Goal: Task Accomplishment & Management: Manage account settings

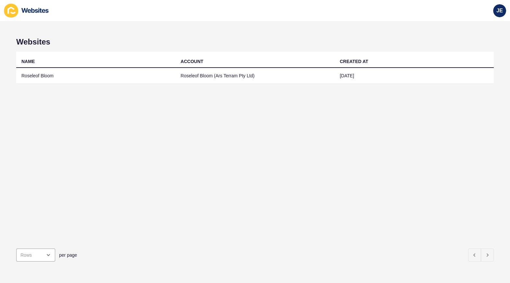
click at [125, 75] on td "Roseleof Bloom" at bounding box center [95, 76] width 159 height 16
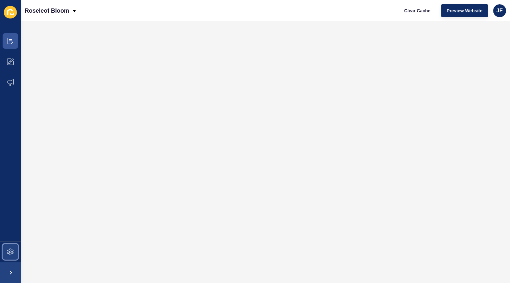
click at [13, 259] on span at bounding box center [10, 251] width 21 height 21
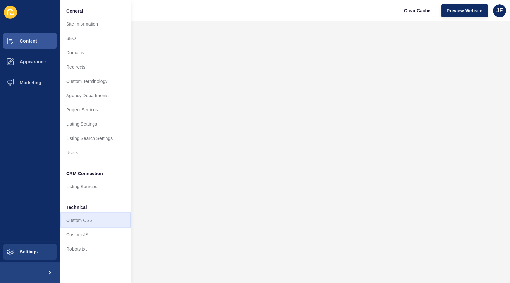
click at [69, 221] on link "Custom CSS" at bounding box center [95, 220] width 71 height 14
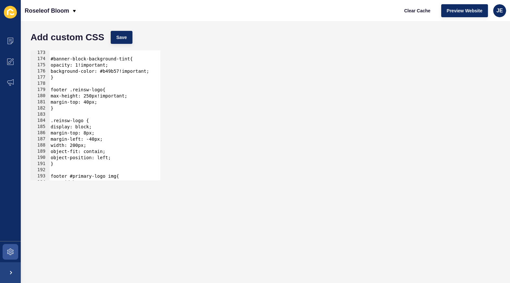
scroll to position [1132, 0]
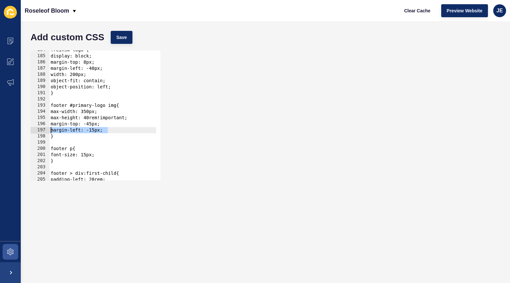
drag, startPoint x: 113, startPoint y: 130, endPoint x: 52, endPoint y: 130, distance: 61.0
click at [52, 130] on div ".reinsw-logo { display: block; margin-top: 8px; margin-left: -40px; width: 200p…" at bounding box center [184, 116] width 270 height 138
click at [103, 130] on div ".reinsw-logo { display: block; margin-top: 8px; margin-left: -40px; width: 200p…" at bounding box center [184, 116] width 270 height 138
click at [95, 130] on div ".reinsw-logo { display: block; margin-top: 8px; margin-left: -40px; width: 200p…" at bounding box center [184, 116] width 270 height 138
click at [111, 43] on button "Save" at bounding box center [122, 37] width 22 height 13
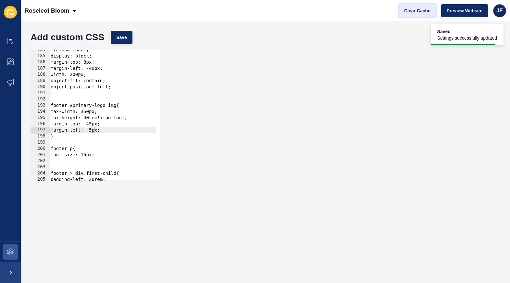
click at [420, 9] on span "Clear Cache" at bounding box center [417, 10] width 26 height 6
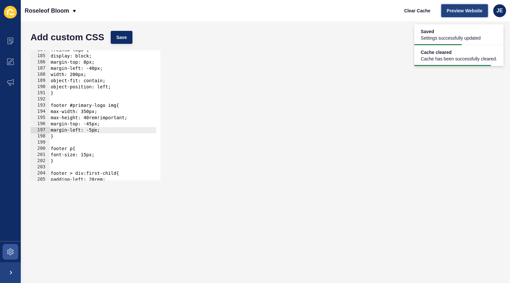
click at [449, 11] on span "Preview Website" at bounding box center [465, 10] width 36 height 6
click at [95, 129] on div ".reinsw-logo { display: block; margin-top: 8px; margin-left: -40px; width: 200p…" at bounding box center [184, 116] width 270 height 138
click at [97, 130] on div ".reinsw-logo { display: block; margin-top: 8px; margin-left: -40px; width: 200p…" at bounding box center [184, 116] width 270 height 138
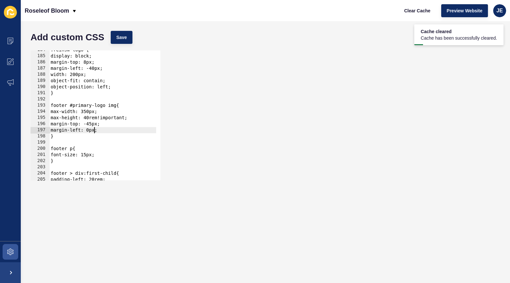
scroll to position [0, 3]
click at [123, 38] on span "Save" at bounding box center [121, 37] width 11 height 6
click at [411, 9] on span "Clear Cache" at bounding box center [417, 10] width 26 height 6
click at [91, 123] on div ".reinsw-logo { display: block; margin-top: 8px; margin-left: -40px; width: 200p…" at bounding box center [184, 116] width 270 height 138
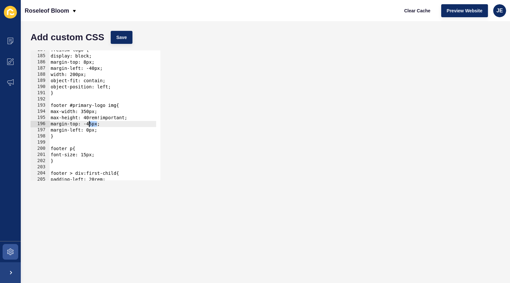
drag, startPoint x: 97, startPoint y: 124, endPoint x: 89, endPoint y: 125, distance: 7.5
click at [89, 125] on div ".reinsw-logo { display: block; margin-top: 8px; margin-left: -40px; width: 200p…" at bounding box center [184, 116] width 270 height 138
click at [94, 130] on div ".reinsw-logo { display: block; margin-top: 8px; margin-left: -40px; width: 200p…" at bounding box center [184, 116] width 270 height 138
drag, startPoint x: 97, startPoint y: 124, endPoint x: 88, endPoint y: 124, distance: 9.1
click at [88, 124] on div ".reinsw-logo { display: block; margin-top: 8px; margin-left: -40px; width: 200p…" at bounding box center [184, 116] width 270 height 138
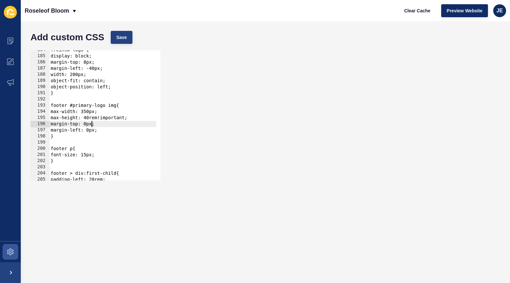
type textarea "margin-top: 0px;"
click at [119, 35] on span "Save" at bounding box center [121, 37] width 11 height 6
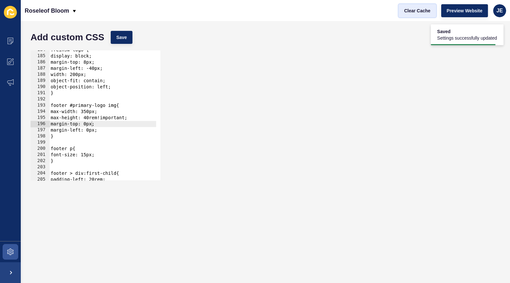
click at [410, 11] on span "Clear Cache" at bounding box center [417, 10] width 26 height 6
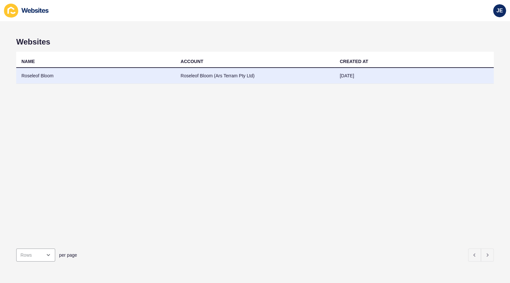
click at [106, 80] on td "Roseleof Bloom" at bounding box center [95, 76] width 159 height 16
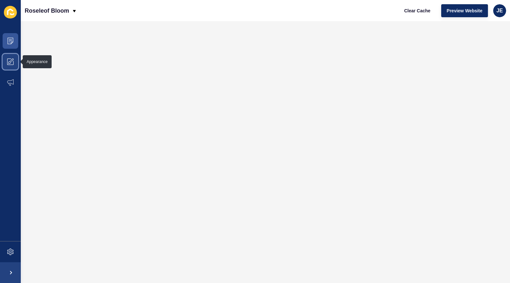
click at [1, 60] on span at bounding box center [10, 61] width 21 height 21
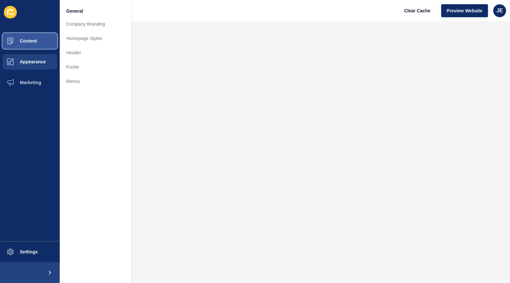
click at [30, 38] on span "Content" at bounding box center [18, 40] width 38 height 5
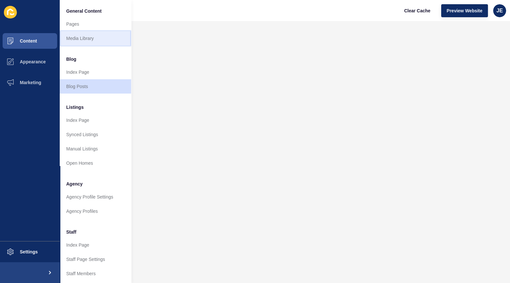
click at [65, 34] on link "Media Library" at bounding box center [95, 38] width 71 height 14
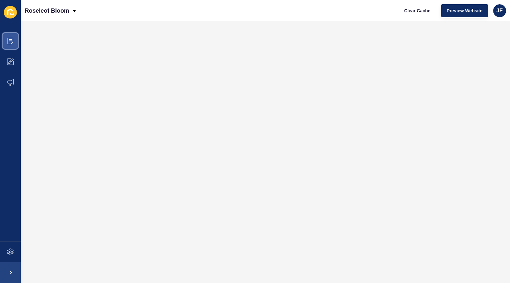
click at [10, 42] on icon at bounding box center [10, 41] width 6 height 6
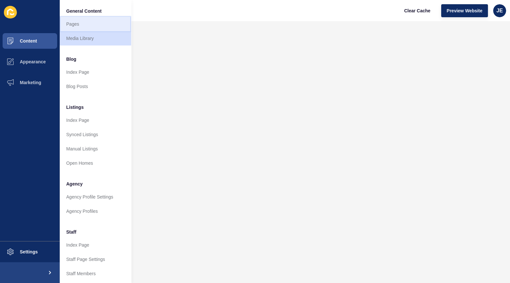
click at [102, 26] on link "Pages" at bounding box center [95, 24] width 71 height 14
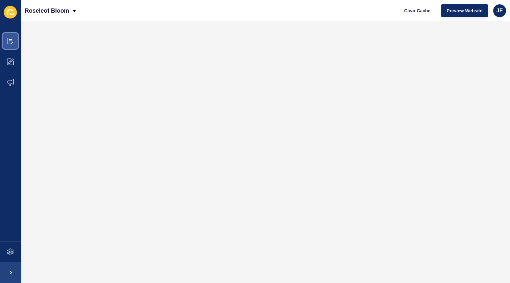
click at [18, 43] on span at bounding box center [10, 41] width 21 height 21
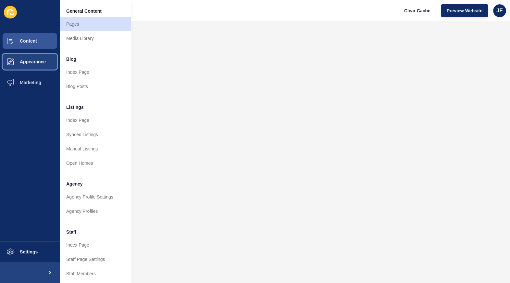
click at [29, 54] on button "Appearance" at bounding box center [30, 61] width 60 height 21
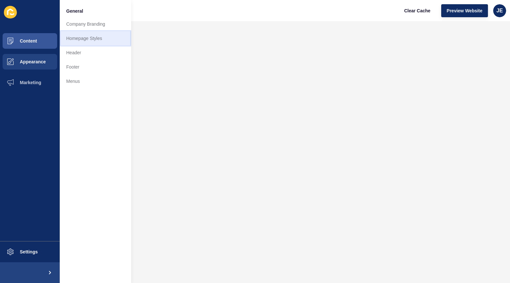
click at [82, 38] on link "Homepage Styles" at bounding box center [95, 38] width 71 height 14
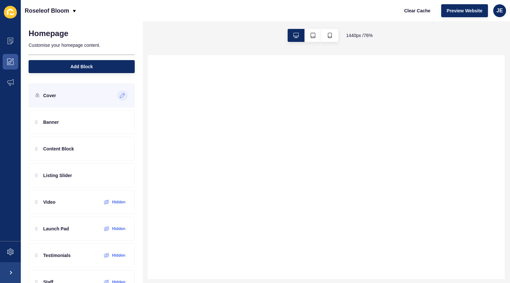
click at [120, 96] on icon at bounding box center [123, 95] width 6 height 5
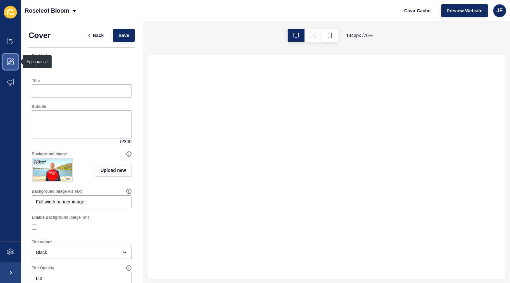
click at [7, 64] on icon at bounding box center [10, 61] width 6 height 6
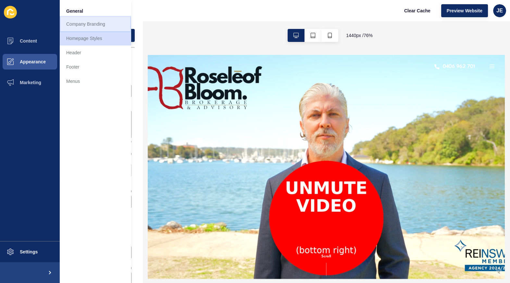
click at [104, 23] on link "Company Branding" at bounding box center [95, 24] width 71 height 14
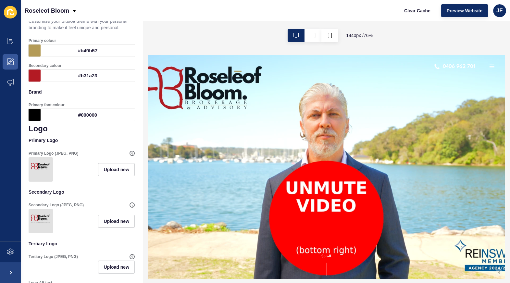
scroll to position [128, 0]
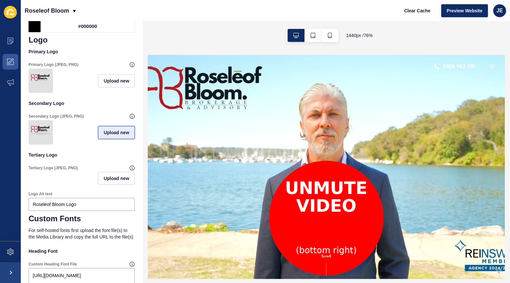
click at [117, 136] on span "Upload new" at bounding box center [117, 132] width 26 height 6
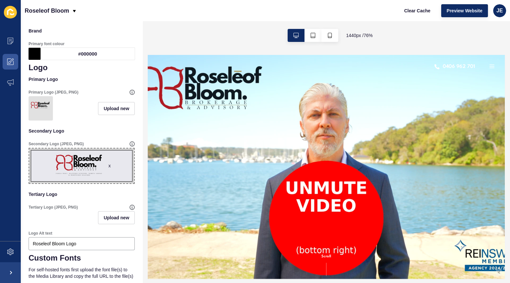
scroll to position [0, 0]
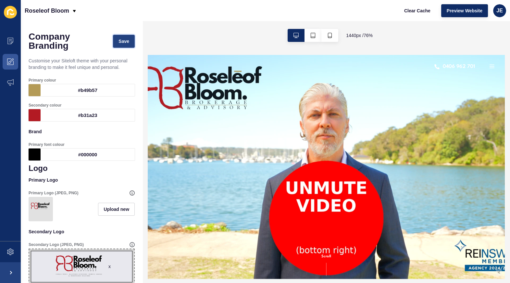
click at [122, 43] on span "Save" at bounding box center [123, 41] width 11 height 6
click at [423, 14] on button "Clear Cache" at bounding box center [417, 10] width 37 height 13
click at [124, 44] on span "Save" at bounding box center [123, 41] width 11 height 6
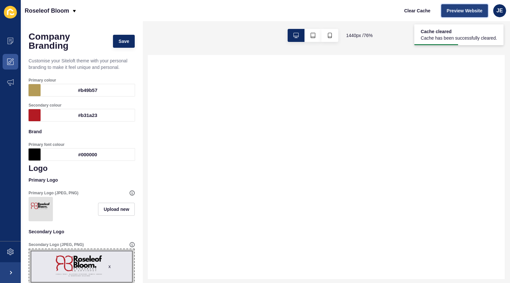
click at [459, 13] on span "Preview Website" at bounding box center [465, 10] width 36 height 6
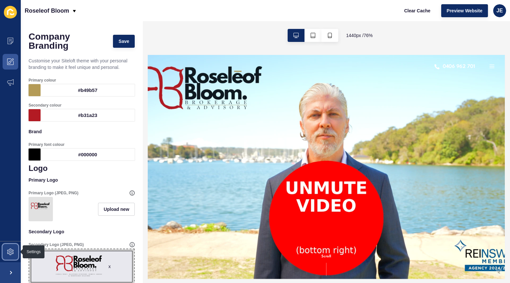
click at [10, 249] on icon at bounding box center [10, 251] width 6 height 6
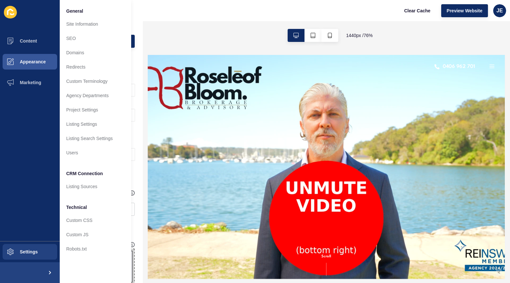
click at [183, 37] on div "1440 px / 76 %" at bounding box center [326, 35] width 367 height 29
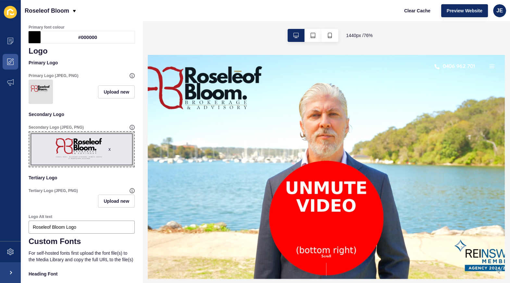
scroll to position [118, 0]
click at [108, 152] on div "x" at bounding box center [109, 148] width 2 height 6
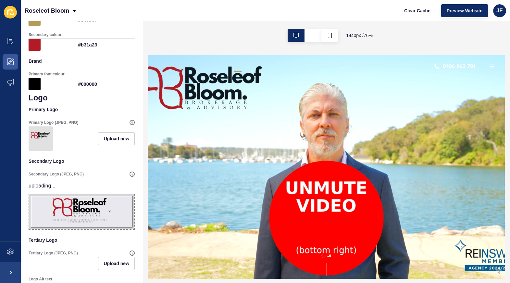
scroll to position [0, 0]
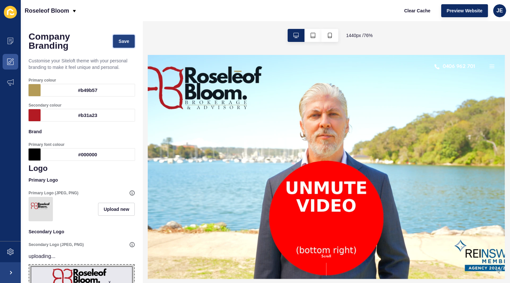
click at [118, 38] on span "Save" at bounding box center [123, 41] width 11 height 6
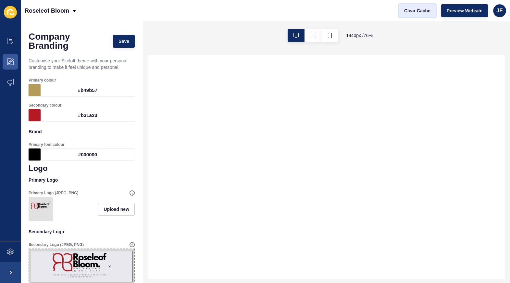
click at [419, 11] on span "Clear Cache" at bounding box center [417, 10] width 26 height 6
click at [419, 12] on span "Clear Cache" at bounding box center [417, 10] width 26 height 6
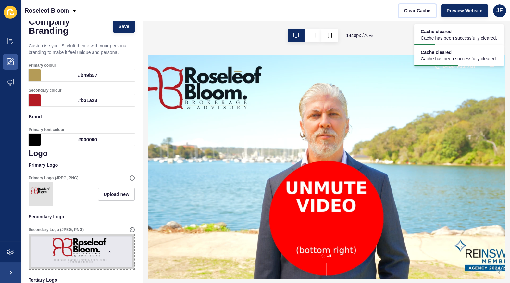
scroll to position [100, 0]
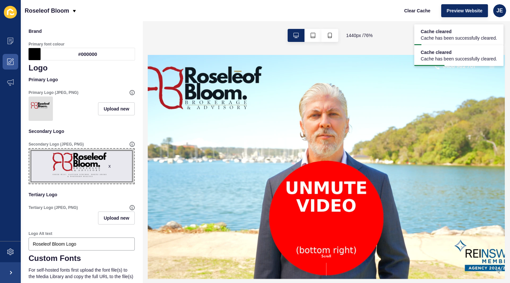
click at [108, 169] on div "x" at bounding box center [109, 166] width 2 height 6
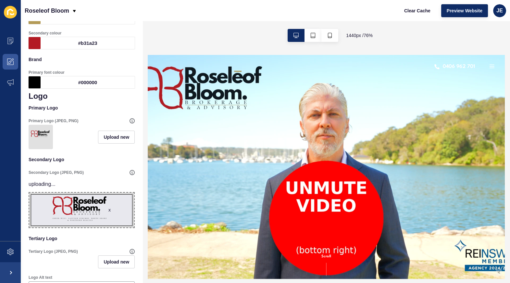
scroll to position [0, 0]
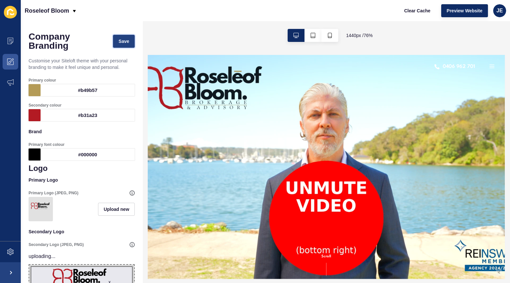
click at [128, 46] on button "Save" at bounding box center [124, 41] width 22 height 13
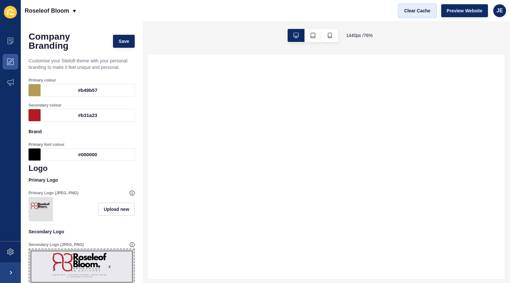
click at [417, 11] on span "Clear Cache" at bounding box center [417, 10] width 26 height 6
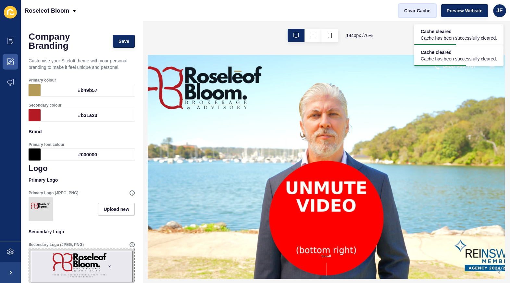
click at [416, 12] on span "Clear Cache" at bounding box center [417, 10] width 26 height 6
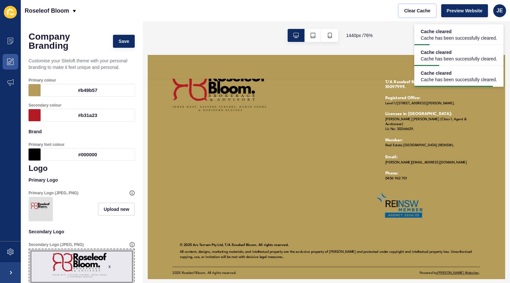
scroll to position [536, 0]
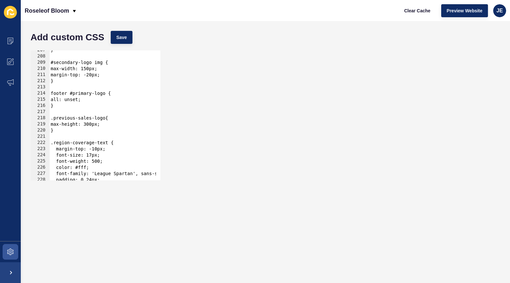
scroll to position [1097, 0]
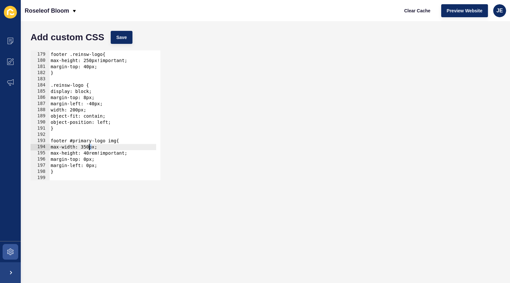
click at [90, 145] on div "footer .reinsw-logo{ max-height: 250px!important; margin-top: 40px; } .reinsw-l…" at bounding box center [184, 114] width 270 height 138
type textarea "max-width: 380px;"
click at [117, 43] on button "Save" at bounding box center [122, 37] width 22 height 13
click at [117, 37] on span "Save" at bounding box center [121, 37] width 11 height 6
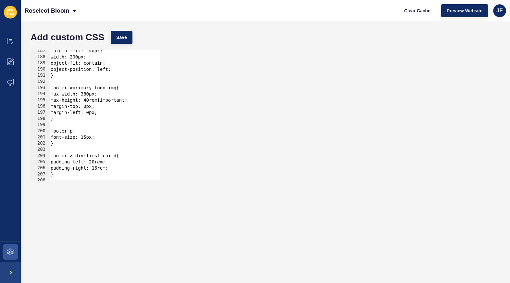
scroll to position [1167, 0]
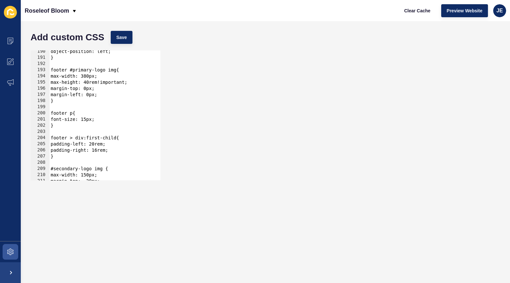
click at [109, 97] on div "object-position: left; } footer #primary-logo img{ max-width: 380px; max-height…" at bounding box center [184, 117] width 270 height 138
click at [88, 89] on div "object-position: left; } footer #primary-logo img{ max-width: 380px; max-height…" at bounding box center [184, 117] width 270 height 138
click at [121, 33] on button "Save" at bounding box center [122, 37] width 22 height 13
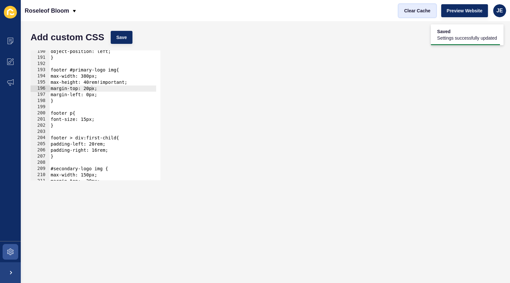
click at [419, 12] on span "Clear Cache" at bounding box center [417, 10] width 26 height 6
click at [91, 90] on div "object-position: left; } footer #primary-logo img{ max-width: 380px; max-height…" at bounding box center [184, 117] width 270 height 138
click at [92, 90] on div "object-position: left; } footer #primary-logo img{ max-width: 380px; max-height…" at bounding box center [184, 117] width 270 height 138
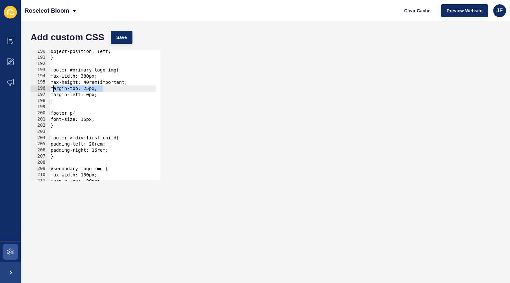
drag, startPoint x: 106, startPoint y: 89, endPoint x: 54, endPoint y: 91, distance: 52.6
click at [54, 91] on div "object-position: left; } footer #primary-logo img{ max-width: 380px; max-height…" at bounding box center [184, 117] width 270 height 138
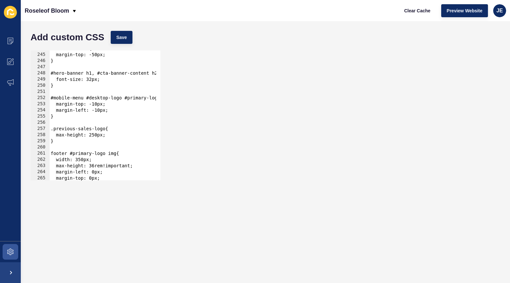
scroll to position [1539, 0]
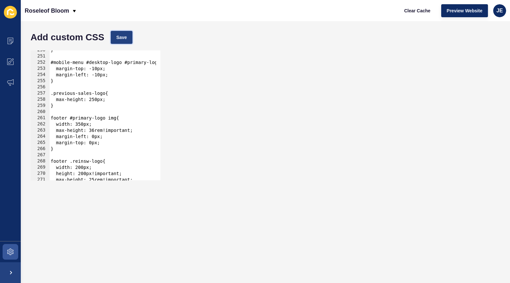
click at [115, 41] on button "Save" at bounding box center [122, 37] width 22 height 13
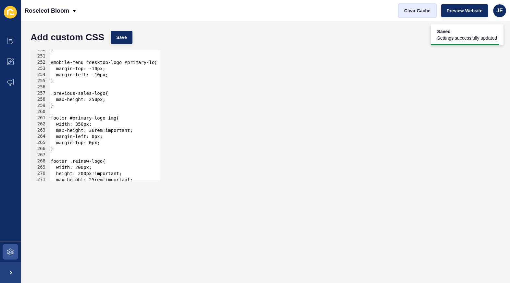
click at [423, 12] on span "Clear Cache" at bounding box center [417, 10] width 26 height 6
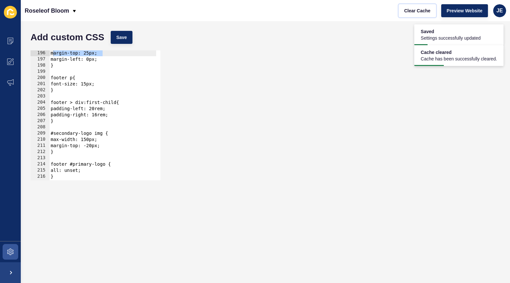
scroll to position [1167, 0]
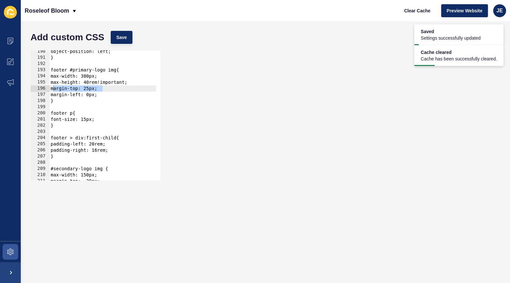
click at [106, 95] on div "object-position: left; } footer #primary-logo img{ max-width: 380px; max-height…" at bounding box center [184, 117] width 270 height 138
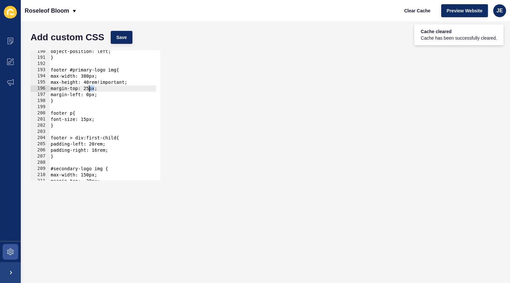
drag, startPoint x: 94, startPoint y: 90, endPoint x: 89, endPoint y: 90, distance: 4.9
click at [89, 90] on div "object-position: left; } footer #primary-logo img{ max-width: 380px; max-height…" at bounding box center [184, 117] width 270 height 138
click at [89, 89] on div "object-position: left; } footer #primary-logo img{ max-width: 380px; max-height…" at bounding box center [184, 117] width 270 height 138
click at [134, 35] on div "Add custom CSS Save" at bounding box center [265, 37] width 476 height 19
click at [124, 38] on span "Save" at bounding box center [121, 37] width 11 height 6
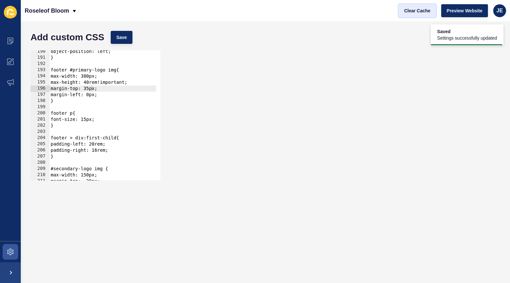
click at [414, 9] on span "Clear Cache" at bounding box center [417, 10] width 26 height 6
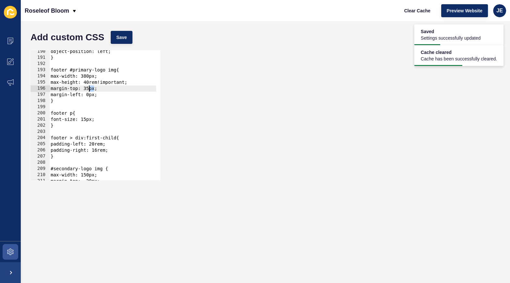
drag, startPoint x: 94, startPoint y: 89, endPoint x: 89, endPoint y: 89, distance: 5.2
click at [89, 89] on div "object-position: left; } footer #primary-logo img{ max-width: 380px; max-height…" at bounding box center [184, 117] width 270 height 138
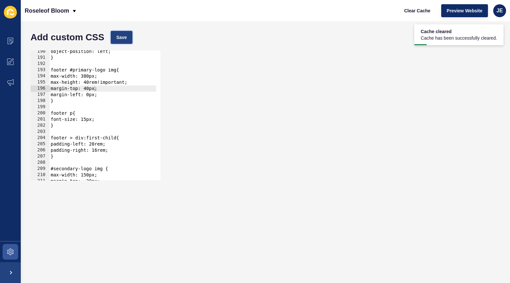
click at [118, 41] on button "Save" at bounding box center [122, 37] width 22 height 13
click at [415, 12] on span "Clear Cache" at bounding box center [417, 10] width 26 height 6
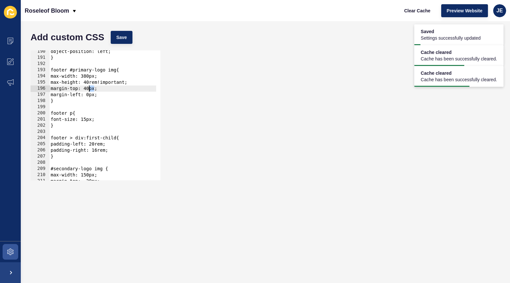
drag, startPoint x: 93, startPoint y: 89, endPoint x: 90, endPoint y: 88, distance: 3.9
click at [90, 88] on div "object-position: left; } footer #primary-logo img{ max-width: 380px; max-height…" at bounding box center [184, 117] width 270 height 138
click at [112, 40] on button "Save" at bounding box center [122, 37] width 22 height 13
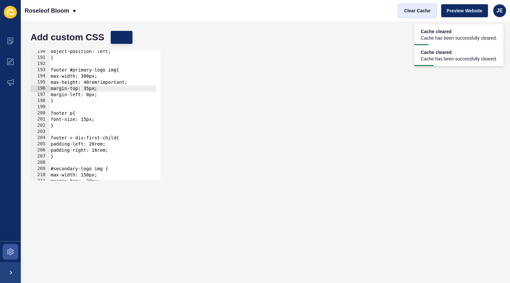
click at [421, 11] on span "Clear Cache" at bounding box center [417, 10] width 26 height 6
click at [93, 95] on div "object-position: left; } footer #primary-logo img{ max-width: 380px; max-height…" at bounding box center [184, 117] width 270 height 138
click at [92, 88] on div "object-position: left; } footer #primary-logo img{ max-width: 380px; max-height…" at bounding box center [184, 117] width 270 height 138
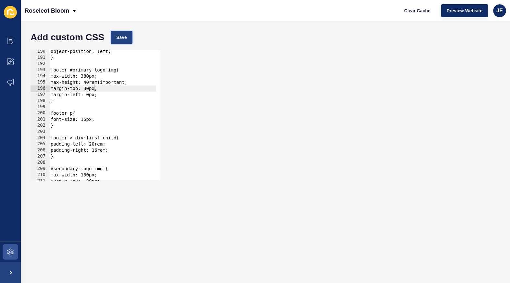
click at [126, 39] on span "Save" at bounding box center [121, 37] width 11 height 6
click at [92, 90] on div "object-position: left; } footer #primary-logo img{ max-width: 380px; max-height…" at bounding box center [184, 117] width 270 height 138
type textarea "margin-top: 32px;"
click at [124, 44] on div "Add custom CSS Save" at bounding box center [265, 37] width 476 height 19
click at [122, 38] on span "Save" at bounding box center [121, 37] width 11 height 6
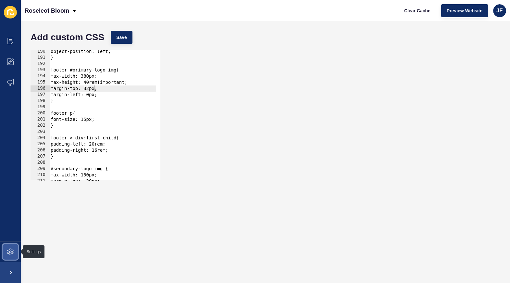
click at [6, 248] on span at bounding box center [10, 251] width 21 height 21
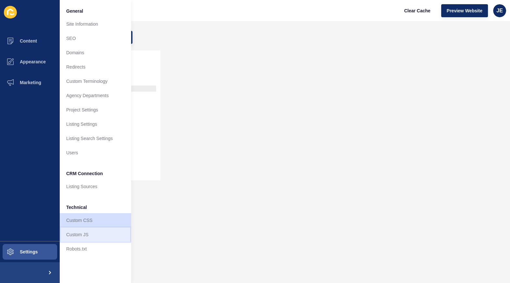
click at [77, 234] on link "Custom JS" at bounding box center [95, 234] width 71 height 14
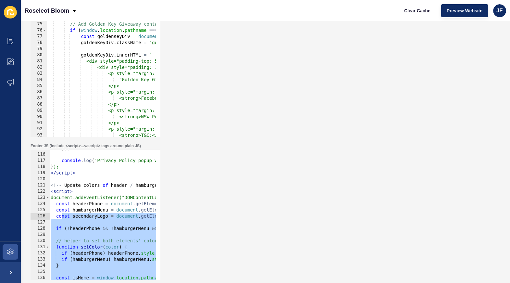
scroll to position [708, 0]
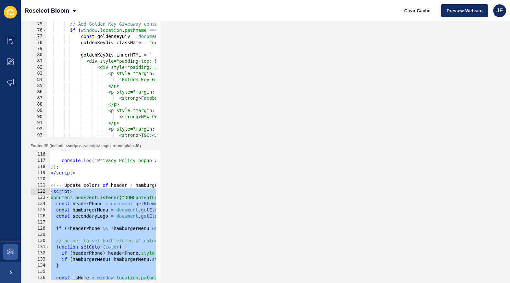
drag, startPoint x: 86, startPoint y: 237, endPoint x: 47, endPoint y: 193, distance: 59.1
click at [47, 193] on div "</script> 115 116 117 118 119 120 121 122 123 124 125 126 127 128 129 130 131 1…" at bounding box center [96, 215] width 130 height 130
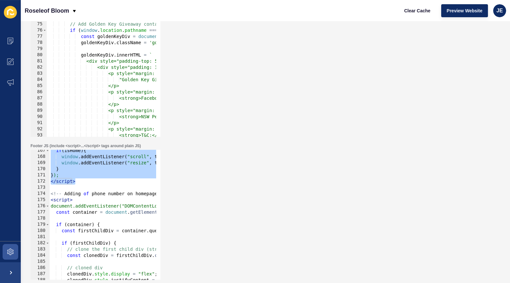
scroll to position [990, 0]
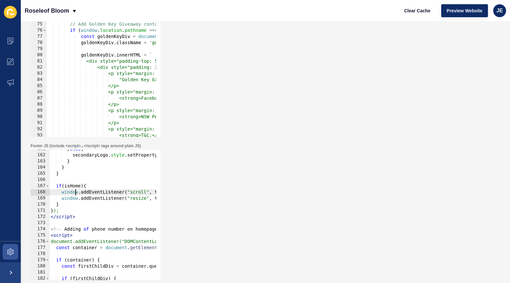
type textarea "}"
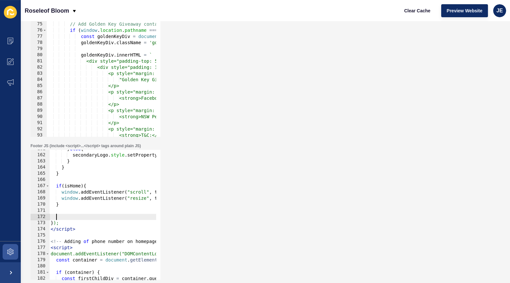
paste textarea "}"
type textarea "}"
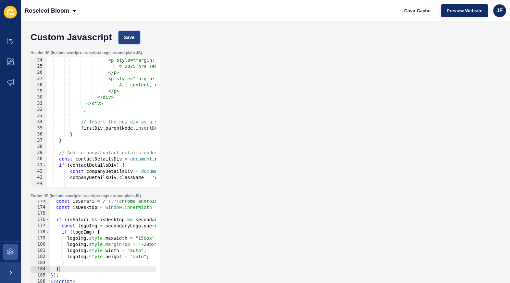
click at [121, 37] on button "Save" at bounding box center [129, 37] width 22 height 13
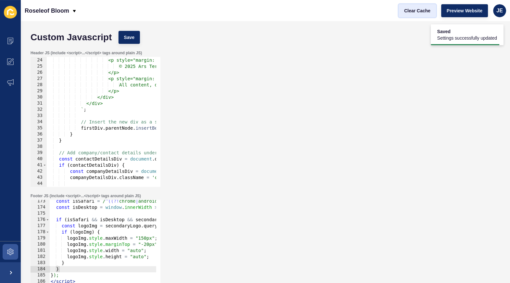
click at [422, 13] on span "Clear Cache" at bounding box center [417, 10] width 26 height 6
